Goal: Find specific page/section: Find specific page/section

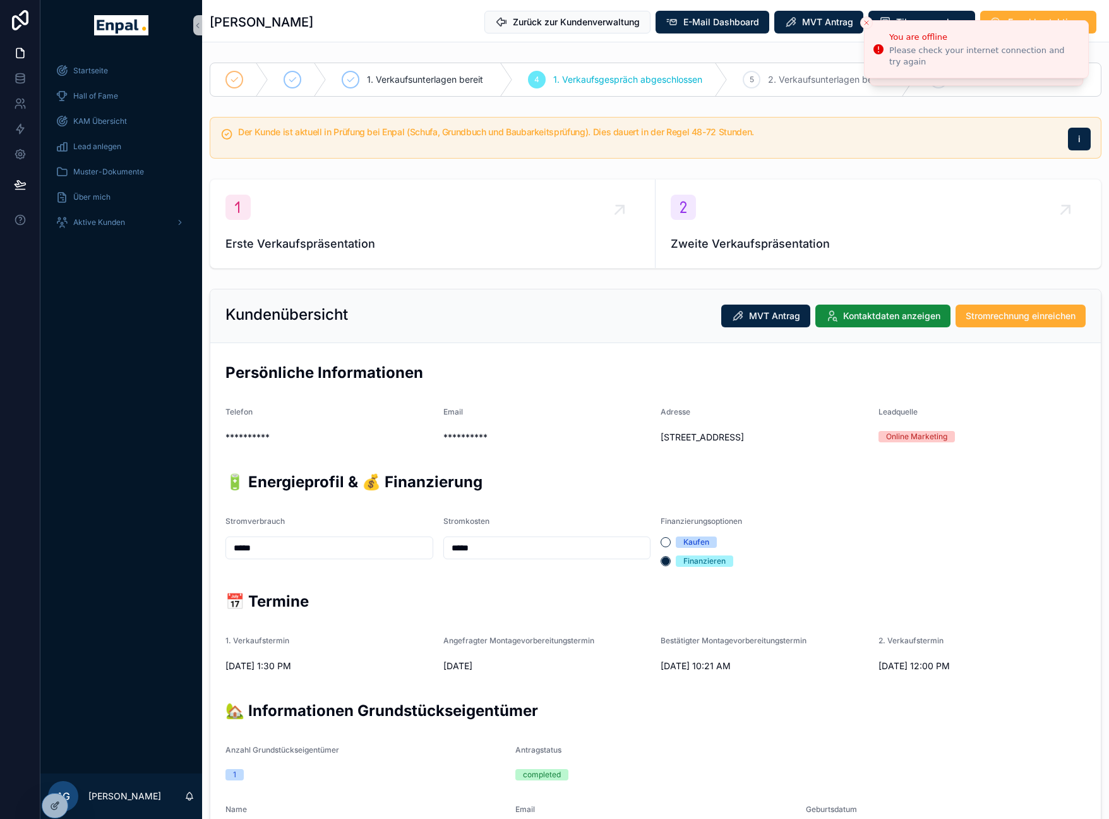
click at [412, 329] on div "Kundenübersicht MVT Antrag Kontaktdaten anzeigen Stromrechnung einreichen" at bounding box center [655, 316] width 891 height 54
click at [52, 533] on icon at bounding box center [53, 775] width 3 height 3
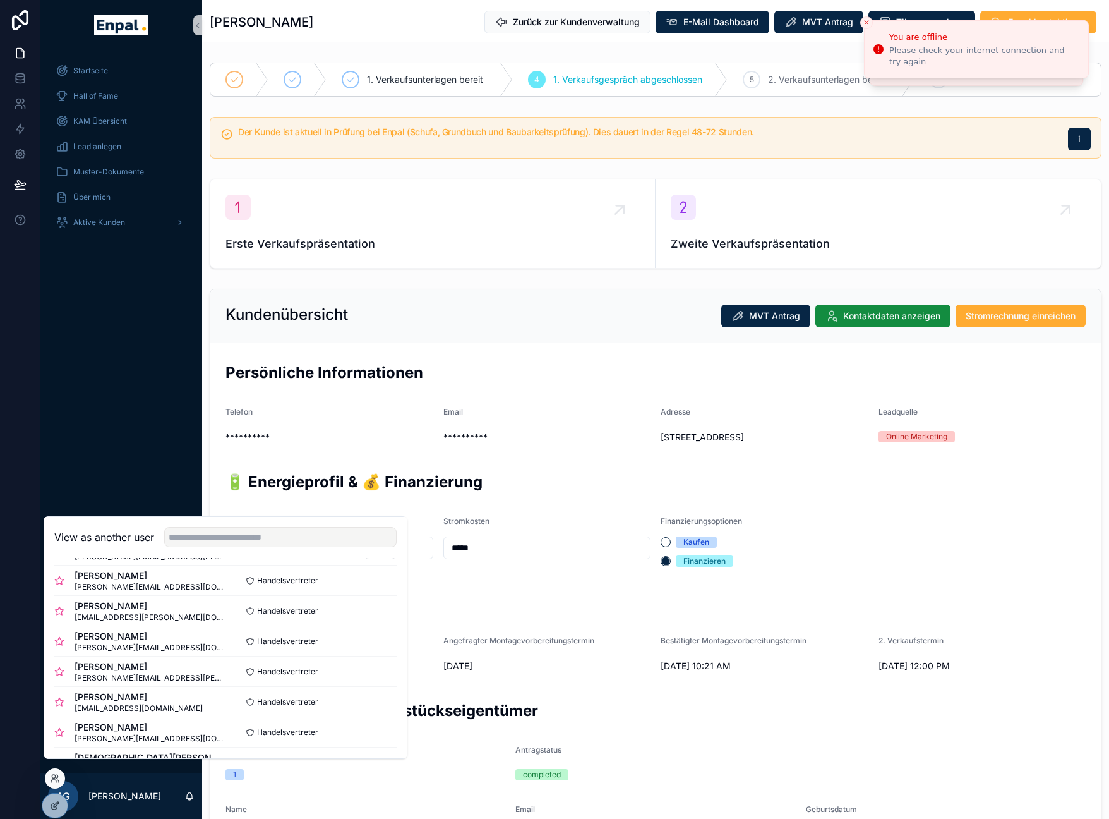
scroll to position [328, 0]
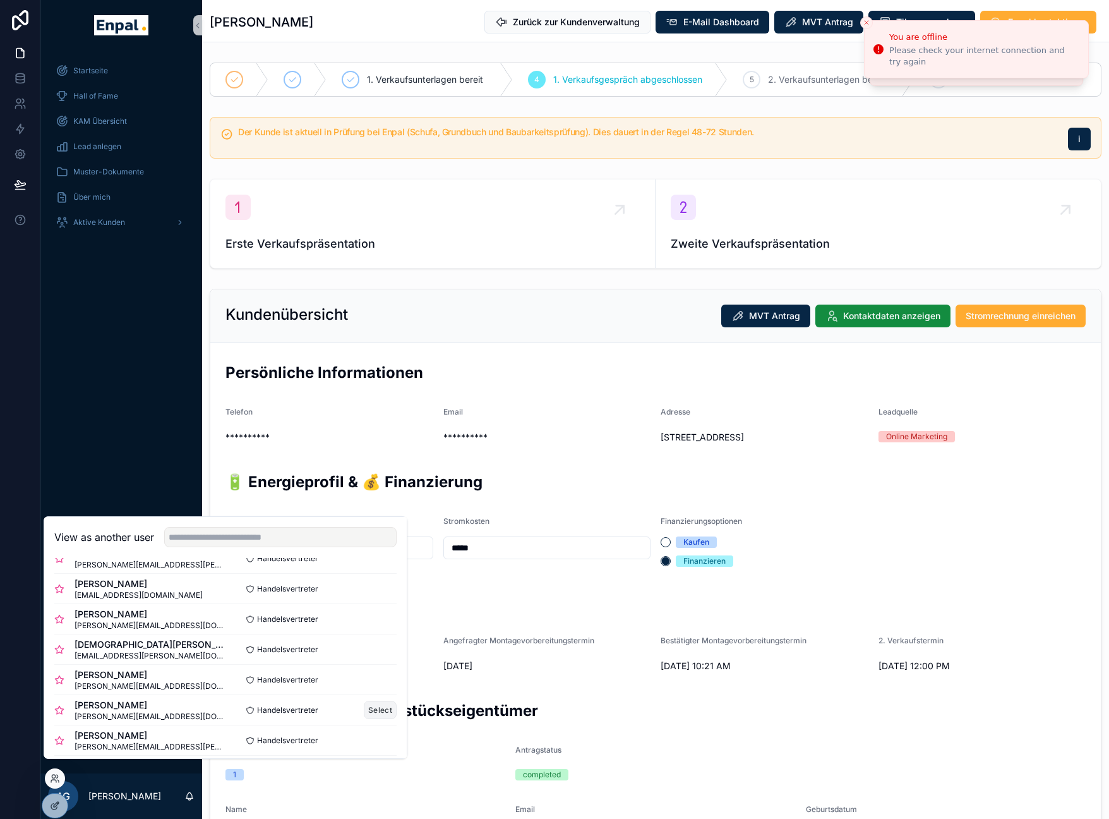
click at [366, 533] on button "Select" at bounding box center [380, 709] width 33 height 18
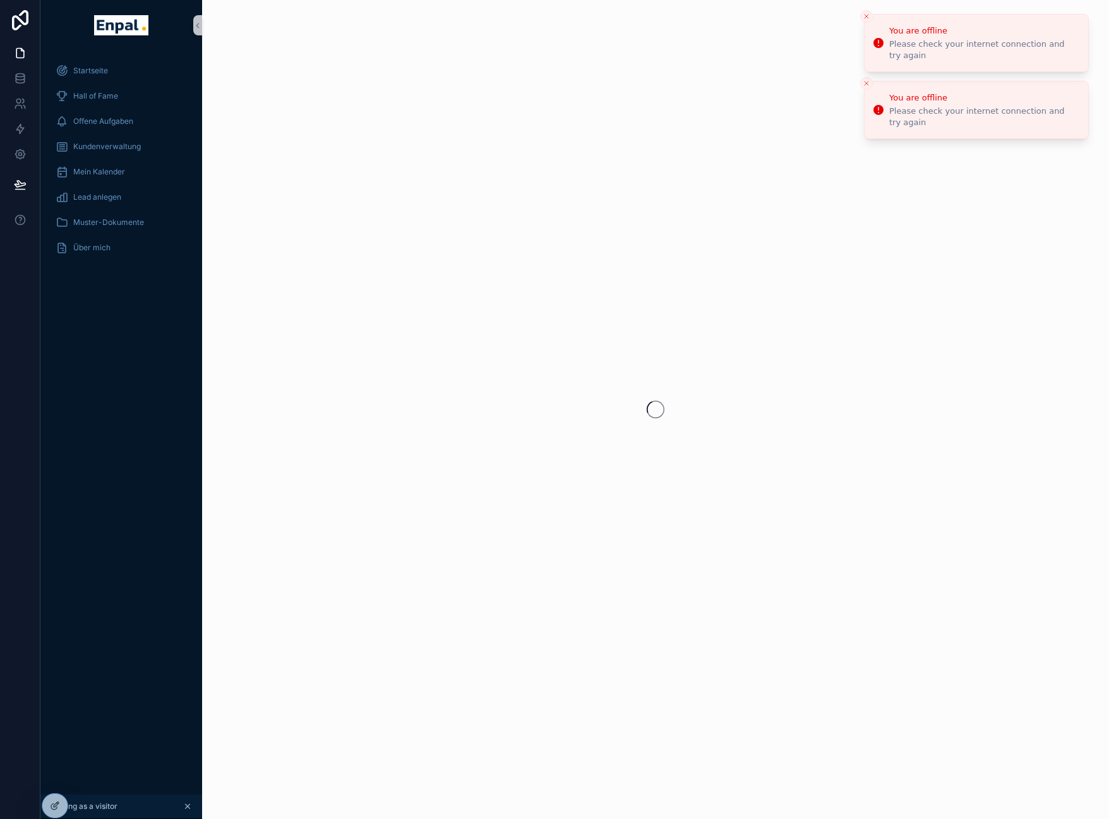
click at [868, 16] on icon "Close toast" at bounding box center [867, 17] width 8 height 8
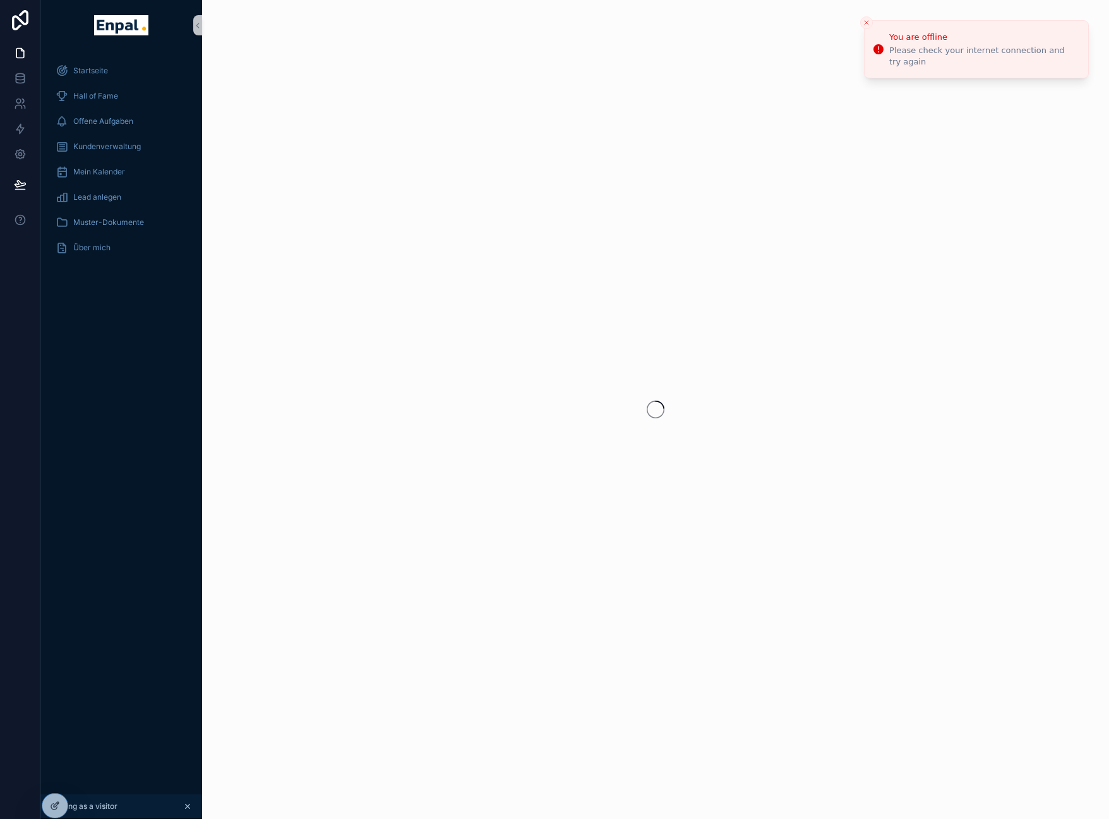
click at [868, 16] on button "Close toast" at bounding box center [866, 22] width 13 height 13
